Goal: Task Accomplishment & Management: Manage account settings

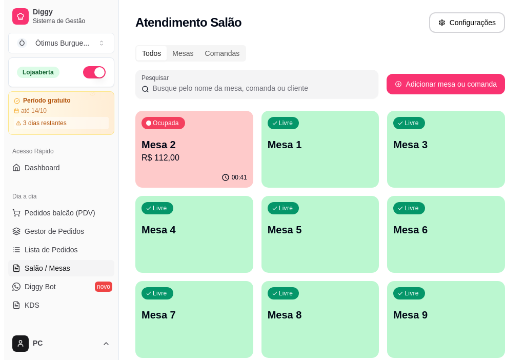
scroll to position [33, 0]
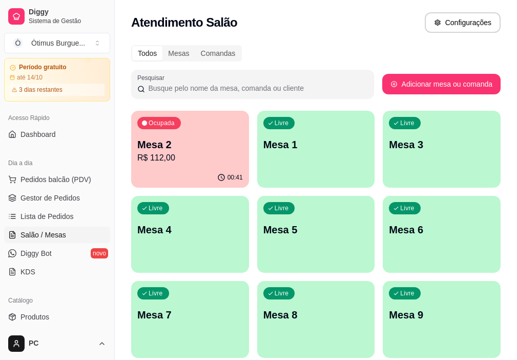
click at [177, 169] on div "00:41" at bounding box center [190, 178] width 118 height 20
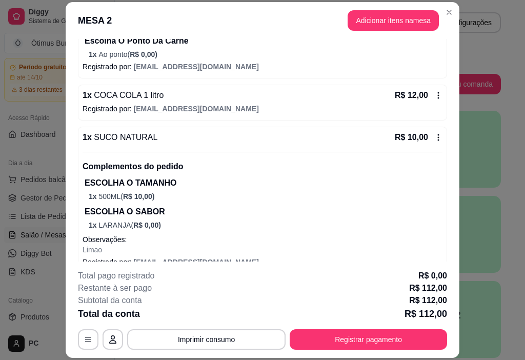
scroll to position [267, 0]
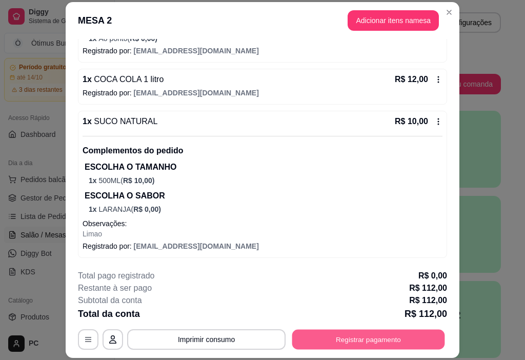
click at [397, 344] on button "Registrar pagamento" at bounding box center [368, 339] width 153 height 20
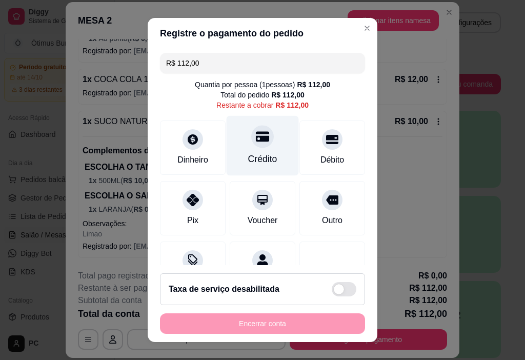
click at [245, 151] on div "Crédito" at bounding box center [262, 146] width 72 height 60
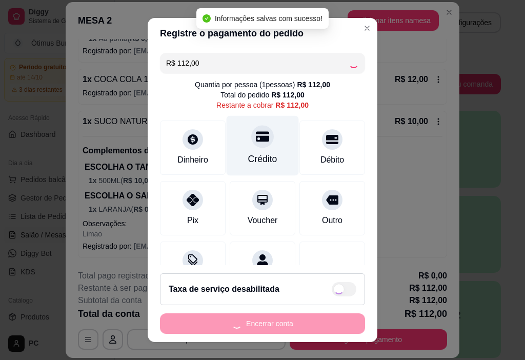
type input "R$ 0,00"
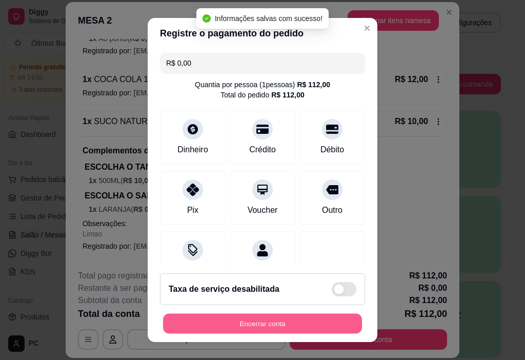
click at [293, 324] on button "Encerrar conta" at bounding box center [262, 324] width 199 height 20
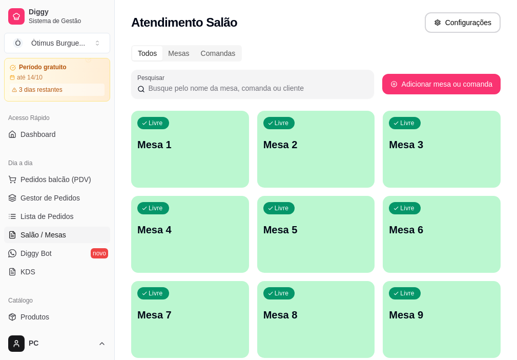
scroll to position [51, 0]
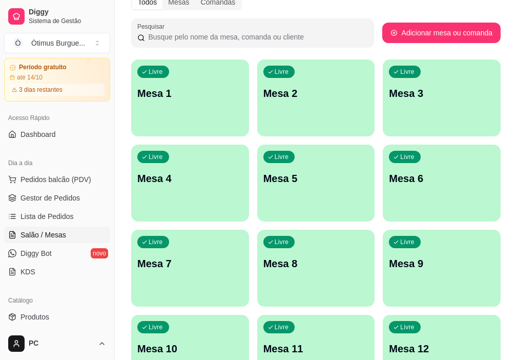
click at [507, 245] on div "Todos Mesas Comandas Pesquisar Adicionar mesa ou comanda Livre Mesa 1 Livre Mes…" at bounding box center [316, 238] width 402 height 501
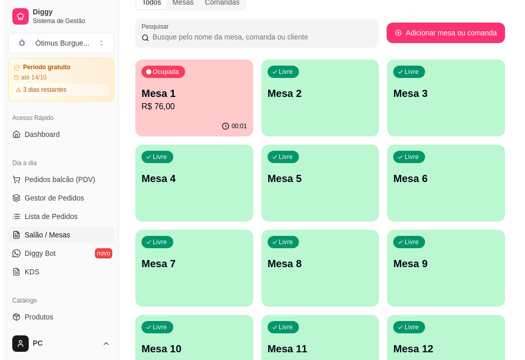
scroll to position [0, 0]
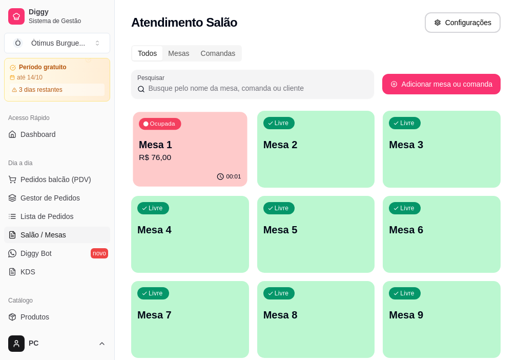
click at [152, 140] on p "Mesa 1" at bounding box center [190, 145] width 102 height 14
click at [191, 155] on p "R$ 76,00" at bounding box center [190, 158] width 106 height 12
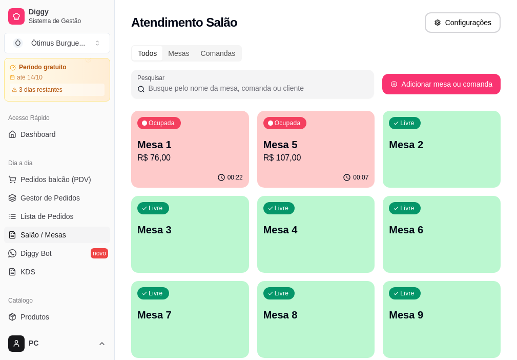
click at [290, 162] on p "R$ 107,00" at bounding box center [316, 158] width 106 height 12
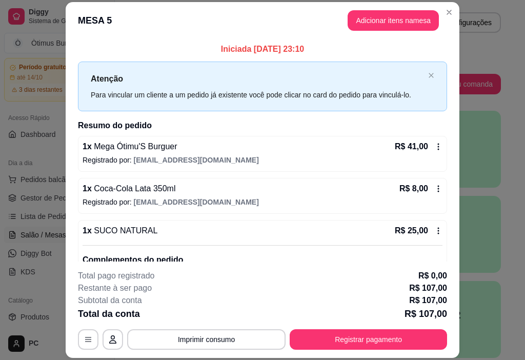
click at [438, 189] on icon at bounding box center [439, 188] width 2 height 7
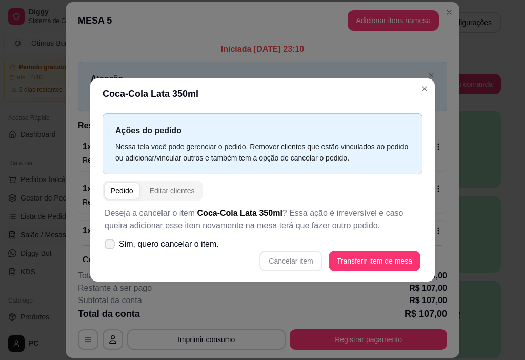
click at [189, 245] on span "Sim, quero cancelar o item." at bounding box center [169, 244] width 100 height 12
click at [111, 246] on input "Sim, quero cancelar o item." at bounding box center [107, 249] width 7 height 7
checkbox input "true"
click at [309, 265] on button "Cancelar item" at bounding box center [290, 261] width 61 height 20
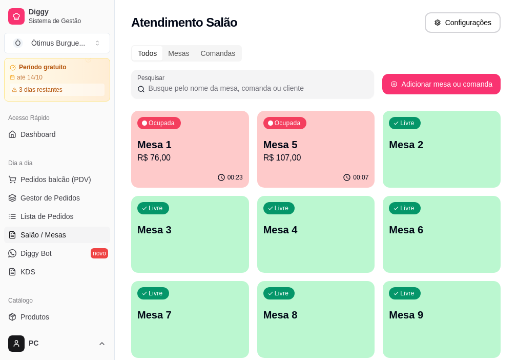
click at [189, 153] on p "R$ 76,00" at bounding box center [190, 158] width 106 height 12
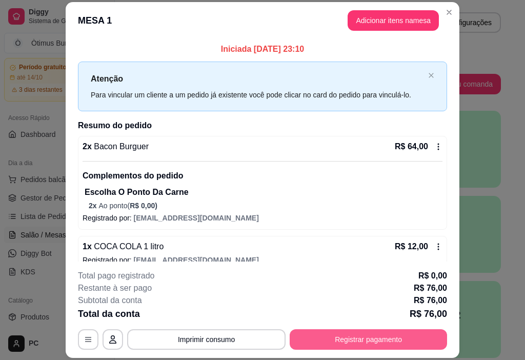
click at [341, 325] on div "**********" at bounding box center [262, 309] width 369 height 80
click at [339, 340] on button "Registrar pagamento" at bounding box center [368, 339] width 153 height 20
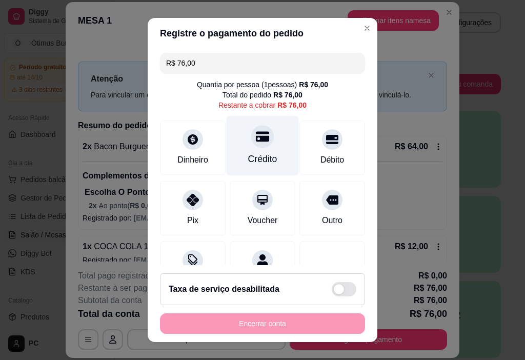
click at [253, 160] on div "Crédito" at bounding box center [262, 158] width 29 height 13
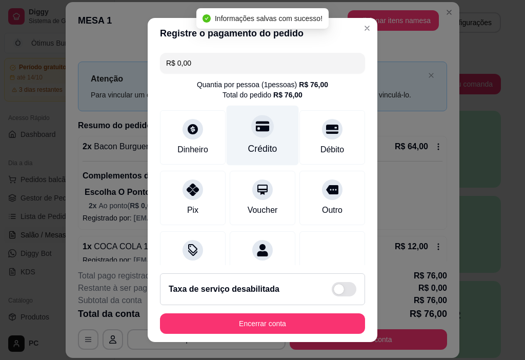
type input "R$ 0,00"
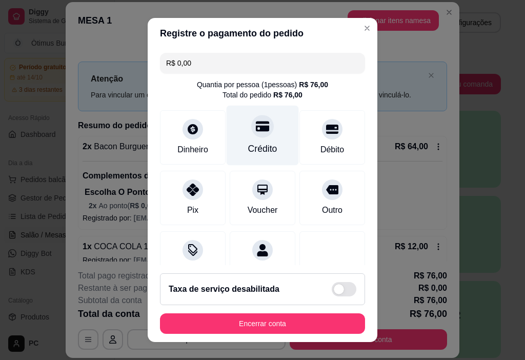
click at [248, 143] on div "Crédito" at bounding box center [262, 148] width 29 height 13
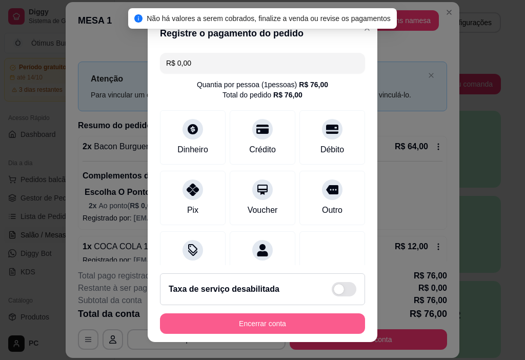
click at [254, 328] on button "Encerrar conta" at bounding box center [262, 323] width 205 height 20
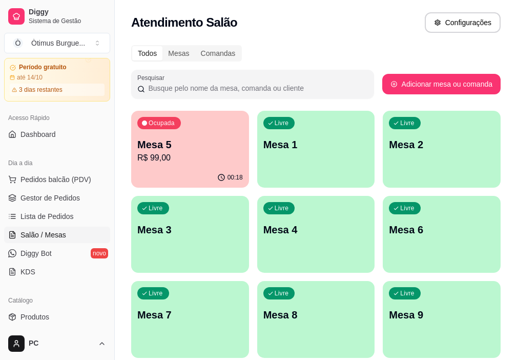
click at [155, 130] on div "Ocupada Mesa 5 R$ 99,00" at bounding box center [190, 139] width 118 height 57
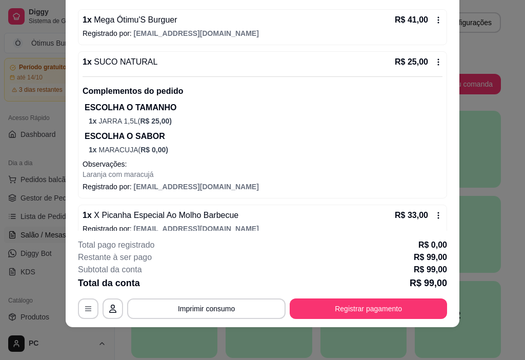
scroll to position [102, 0]
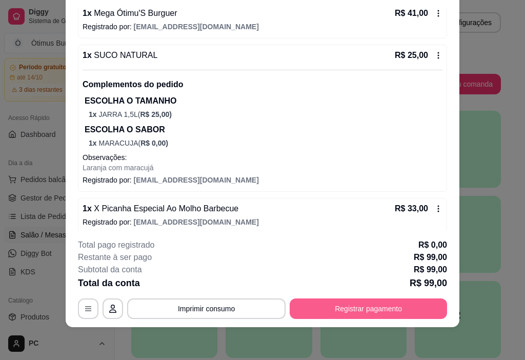
click at [389, 305] on button "Registrar pagamento" at bounding box center [367, 308] width 157 height 20
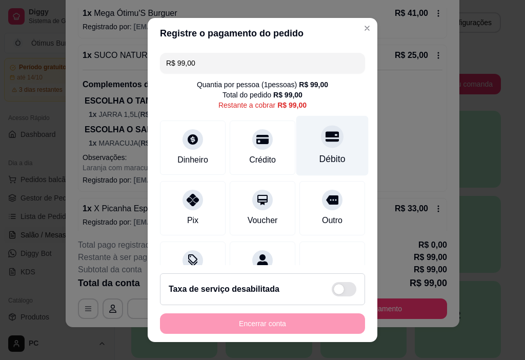
click at [319, 157] on div "Débito" at bounding box center [332, 158] width 26 height 13
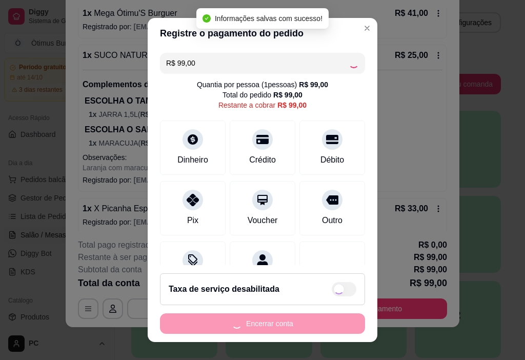
type input "R$ 0,00"
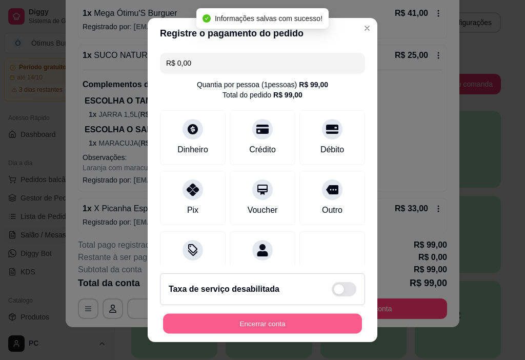
click at [256, 327] on button "Encerrar conta" at bounding box center [262, 324] width 199 height 20
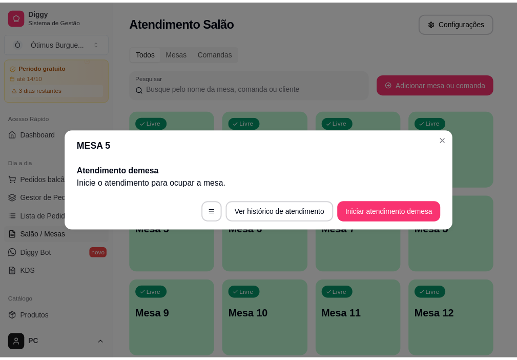
scroll to position [0, 0]
